Goal: Task Accomplishment & Management: Complete application form

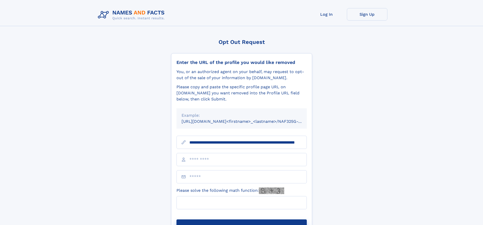
scroll to position [0, 42]
type input "**********"
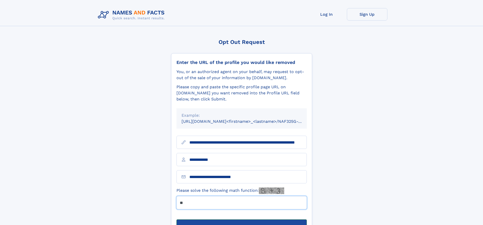
type input "**"
click at [242, 219] on button "Submit Opt Out Request" at bounding box center [242, 227] width 130 height 16
